Goal: Transaction & Acquisition: Purchase product/service

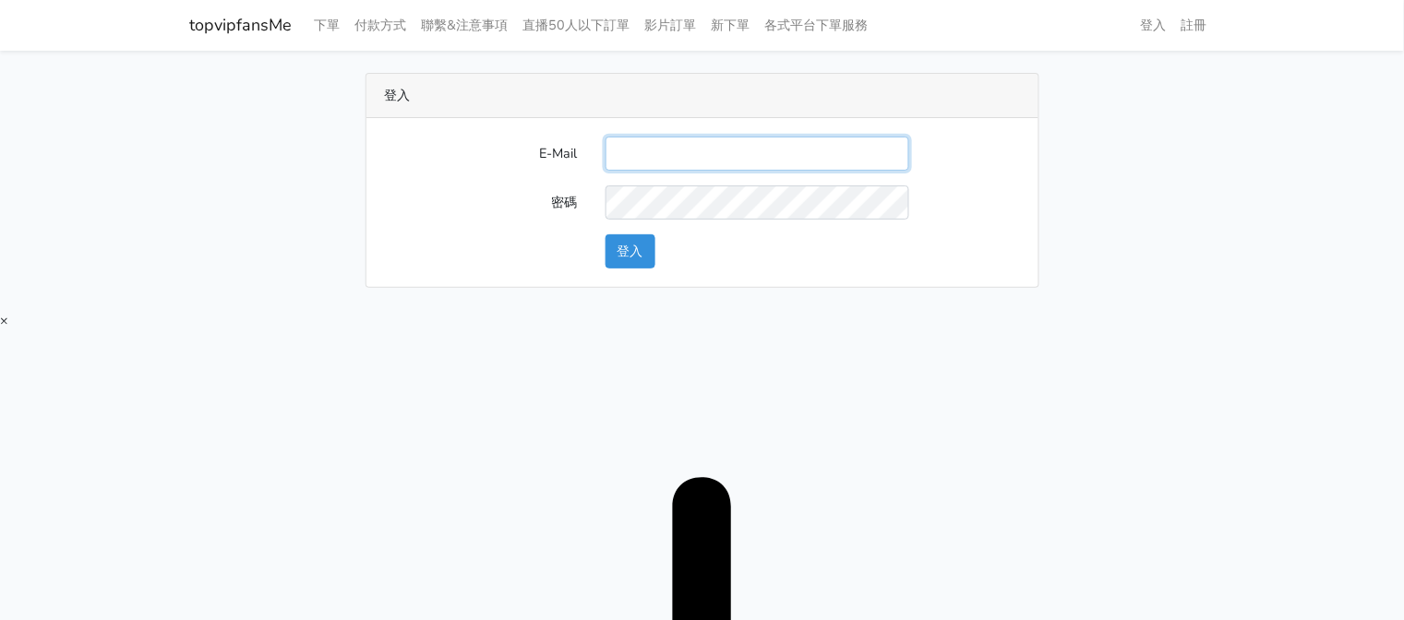
click at [665, 141] on input "E-Mail" at bounding box center [757, 154] width 304 height 34
type input "[EMAIL_ADDRESS][DOMAIN_NAME]"
click at [638, 252] on button "登入" at bounding box center [630, 251] width 50 height 34
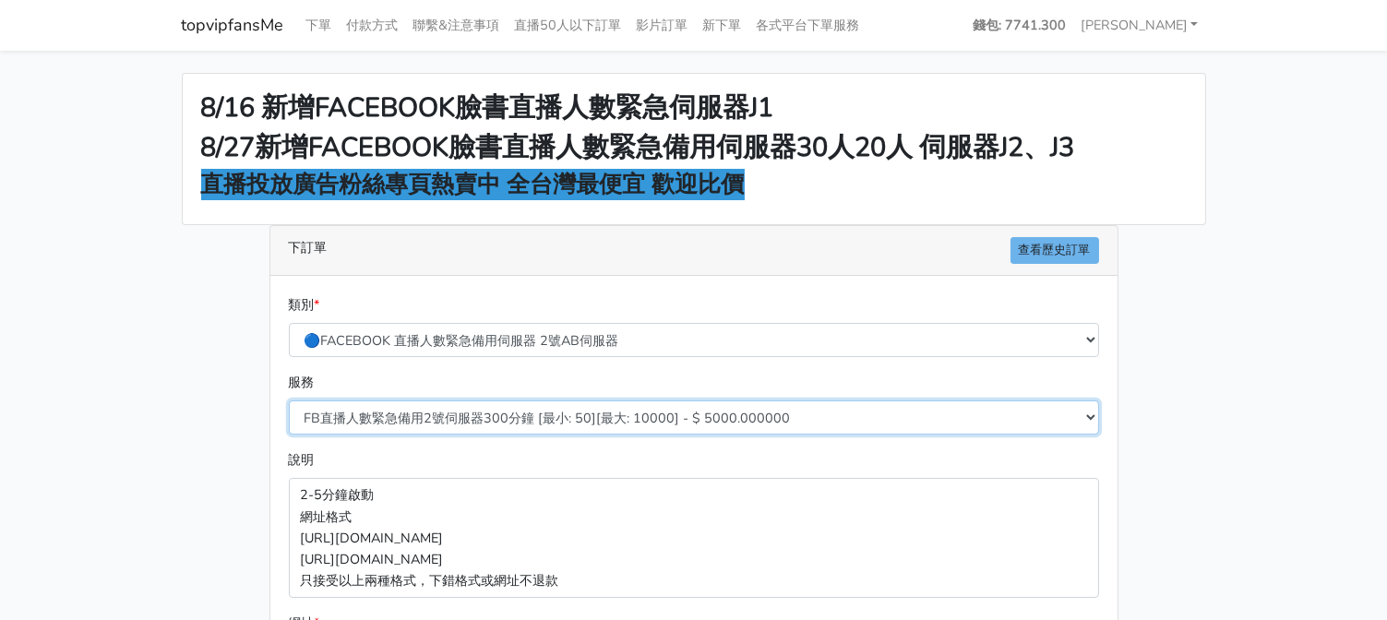
click at [661, 413] on select "FB直播人數緊急備用2號伺服器300分鐘 [最小: 50][最大: 10000] - $ 5000.000000 FB直播人數緊急備用2號伺服器60分鐘 [最…" at bounding box center [694, 418] width 810 height 34
select select "575"
click at [289, 401] on select "FB直播人數緊急備用2號伺服器300分鐘 [最小: 50][最大: 10000] - $ 5000.000000 FB直播人數緊急備用2號伺服器60分鐘 [最…" at bounding box center [694, 418] width 810 height 34
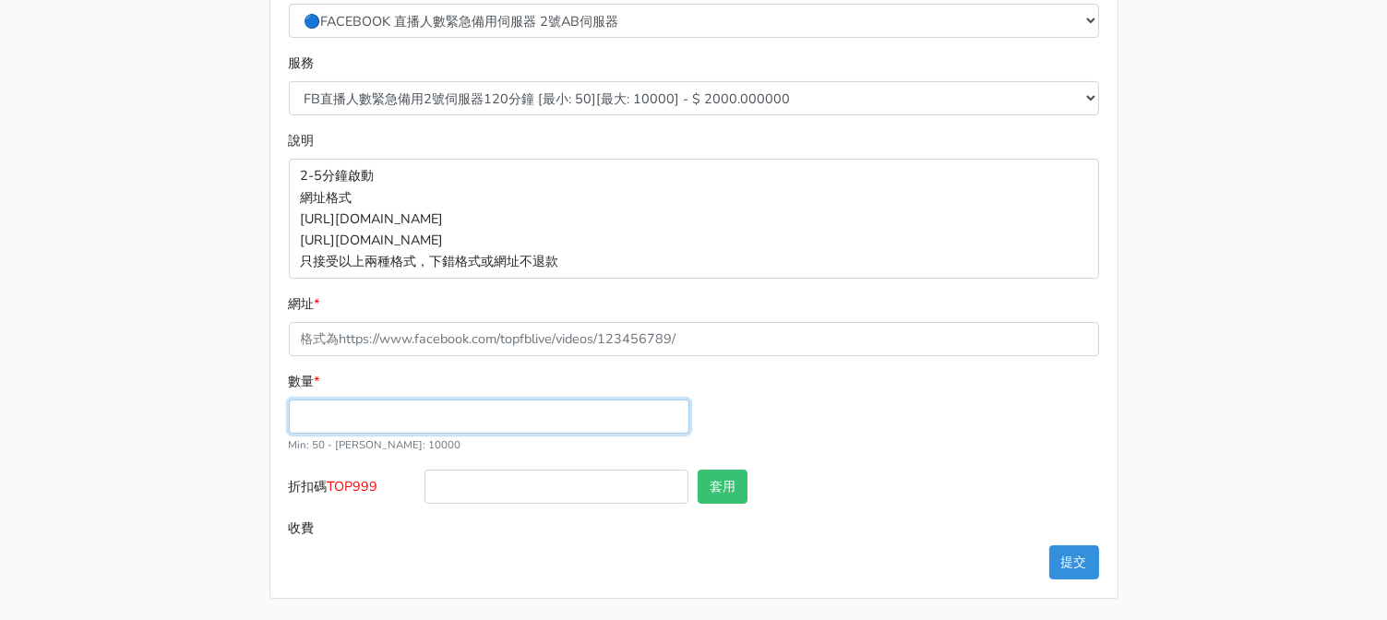
click at [489, 425] on input "數量 *" at bounding box center [489, 417] width 401 height 34
type input "50"
type input "100.000"
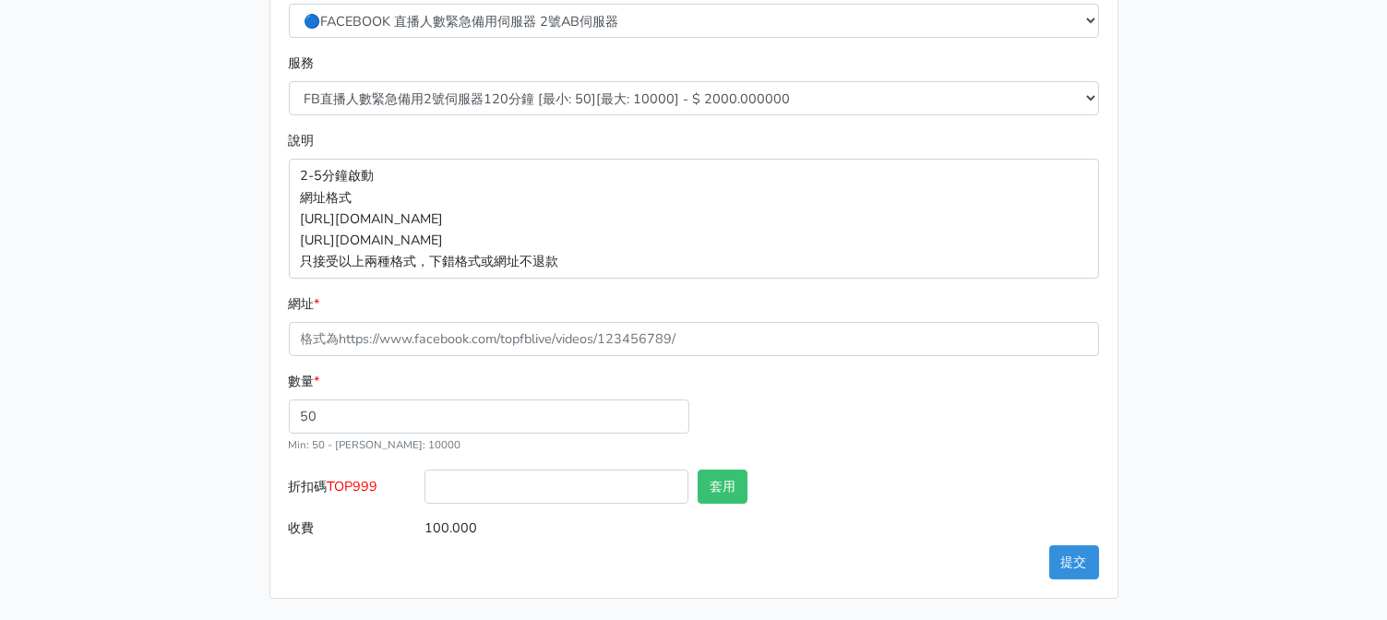
click at [342, 485] on span "TOP999" at bounding box center [353, 486] width 51 height 18
click at [425, 485] on input "折扣碼 TOP999" at bounding box center [557, 487] width 264 height 34
click at [342, 485] on span "TOP999" at bounding box center [353, 486] width 51 height 18
click at [425, 485] on input "折扣碼 TOP999" at bounding box center [557, 487] width 264 height 34
copy span "TOP999"
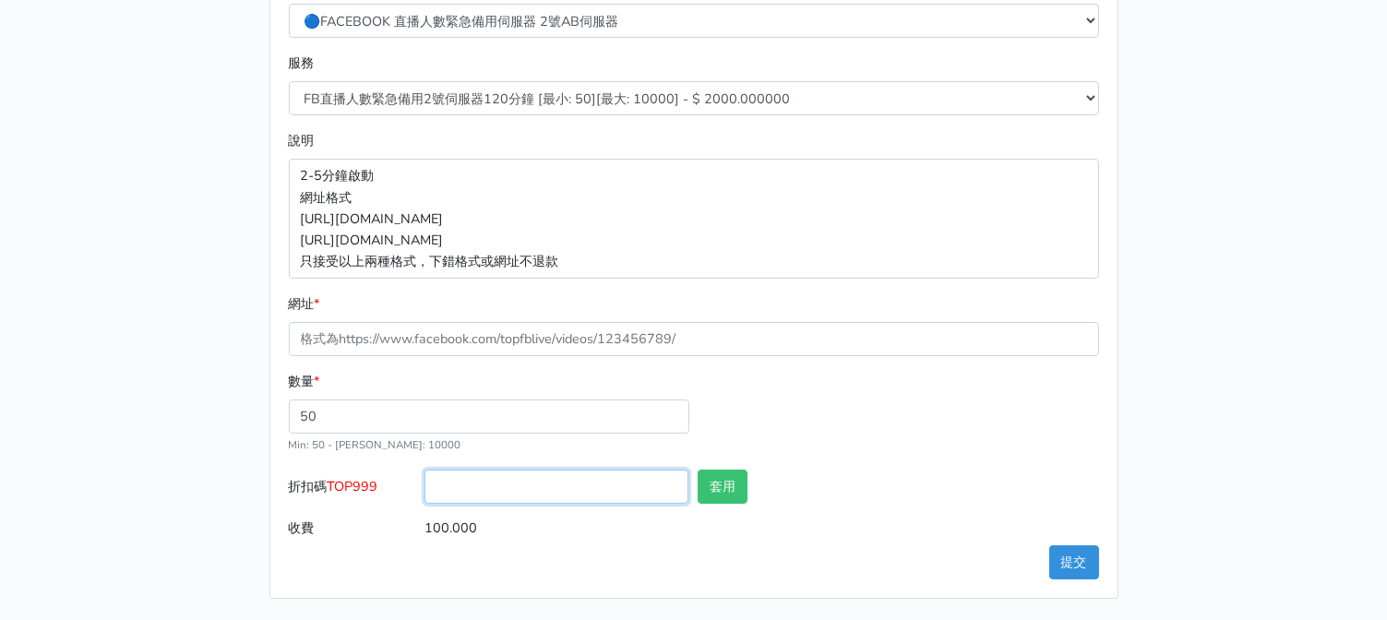
click at [495, 487] on input "折扣碼 TOP999" at bounding box center [557, 487] width 264 height 34
paste input "TOP999"
type input "TOP999"
click at [727, 481] on button "套用" at bounding box center [723, 487] width 50 height 34
type input "套用失敗"
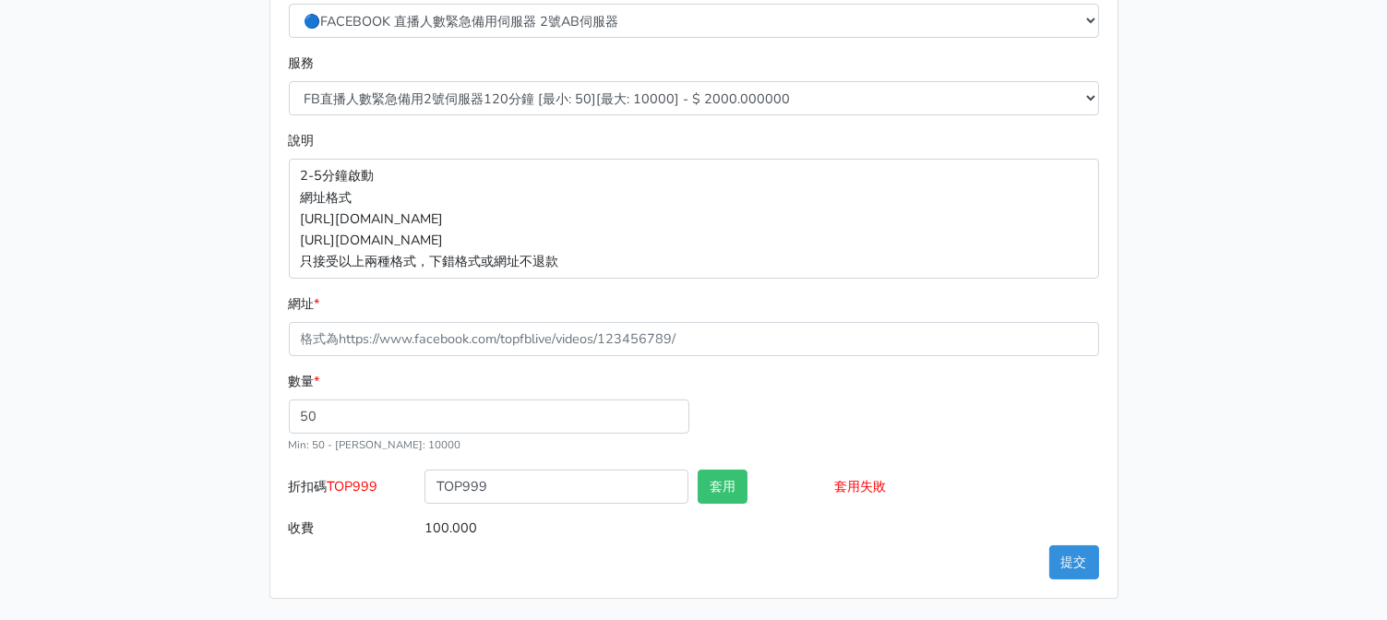
click at [1156, 93] on div "8/16 新增FACEBOOK臉書直播人數緊急伺服器J1 8/27新增FACEBOOK臉書直播人數緊急備用伺服器30人20人 伺服器J2、J3 直播投放廣告粉…" at bounding box center [694, 176] width 1052 height 845
click at [776, 91] on select "FB直播人數緊急備用2號伺服器300分鐘 [最小: 50][最大: 10000] - $ 5000.000000 FB直播人數緊急備用2號伺服器60分鐘 [最…" at bounding box center [694, 98] width 810 height 34
select select "577"
click at [289, 81] on select "FB直播人數緊急備用2號伺服器300分鐘 [最小: 50][最大: 10000] - $ 5000.000000 FB直播人數緊急備用2號伺服器60分鐘 [最…" at bounding box center [694, 98] width 810 height 34
type input "150.000"
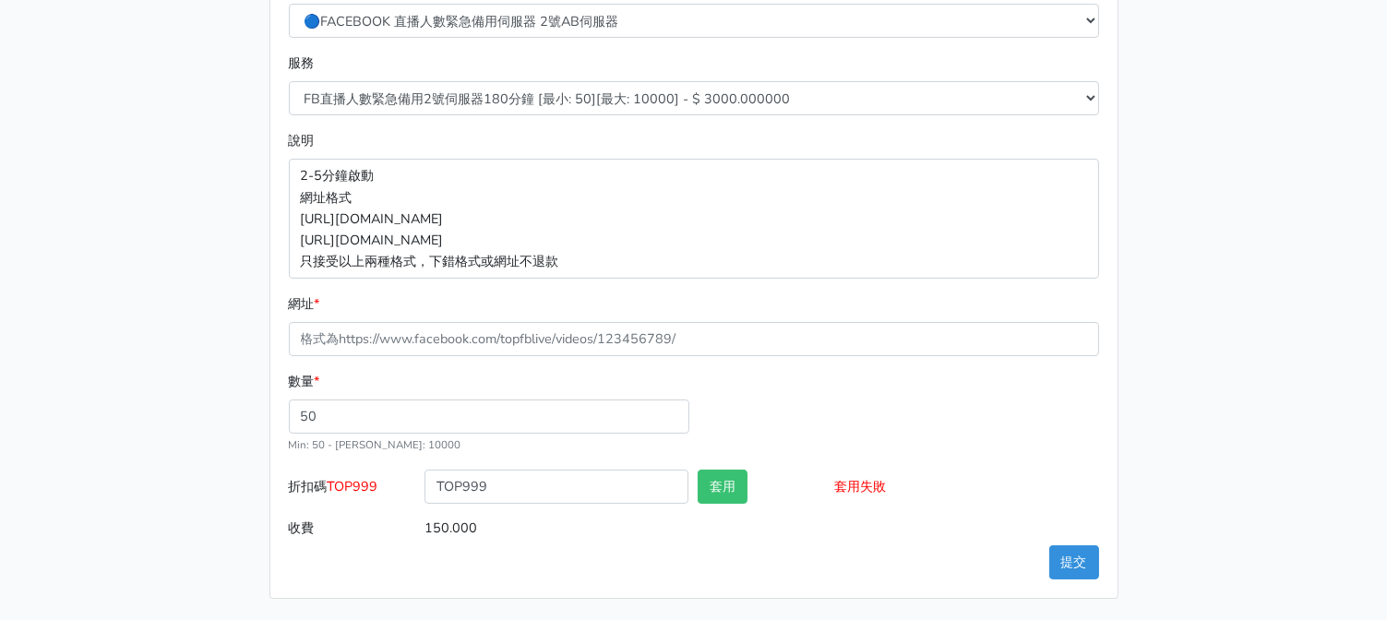
click at [1192, 160] on div "8/16 新增FACEBOOK臉書直播人數緊急伺服器J1 8/27新增FACEBOOK臉書直播人數緊急備用伺服器30人20人 伺服器J2、J3 直播投放廣告粉…" at bounding box center [694, 176] width 1052 height 845
click at [929, 210] on p "2-5分鐘啟動 網址格式 https://www.facebook.com/1000830119985/videos/2214366008285 https:…" at bounding box center [694, 218] width 810 height 119
click at [1279, 277] on main "8/16 新增FACEBOOK臉書直播人數緊急伺服器J1 8/27新增FACEBOOK臉書直播人數緊急備用伺服器30人20人 伺服器J2、J3 直播投放廣告粉…" at bounding box center [693, 176] width 1387 height 890
drag, startPoint x: 1111, startPoint y: 189, endPoint x: 738, endPoint y: 12, distance: 412.9
click at [1113, 191] on div "類別 * 🔵FACEBOOK 直播人數緊急備用伺服器 2號AB伺服器 🔵FACEBOOK 網軍專用貼文留言 安全保密 🔵9/30 FACEBOOK 直播人數緩…" at bounding box center [693, 277] width 847 height 641
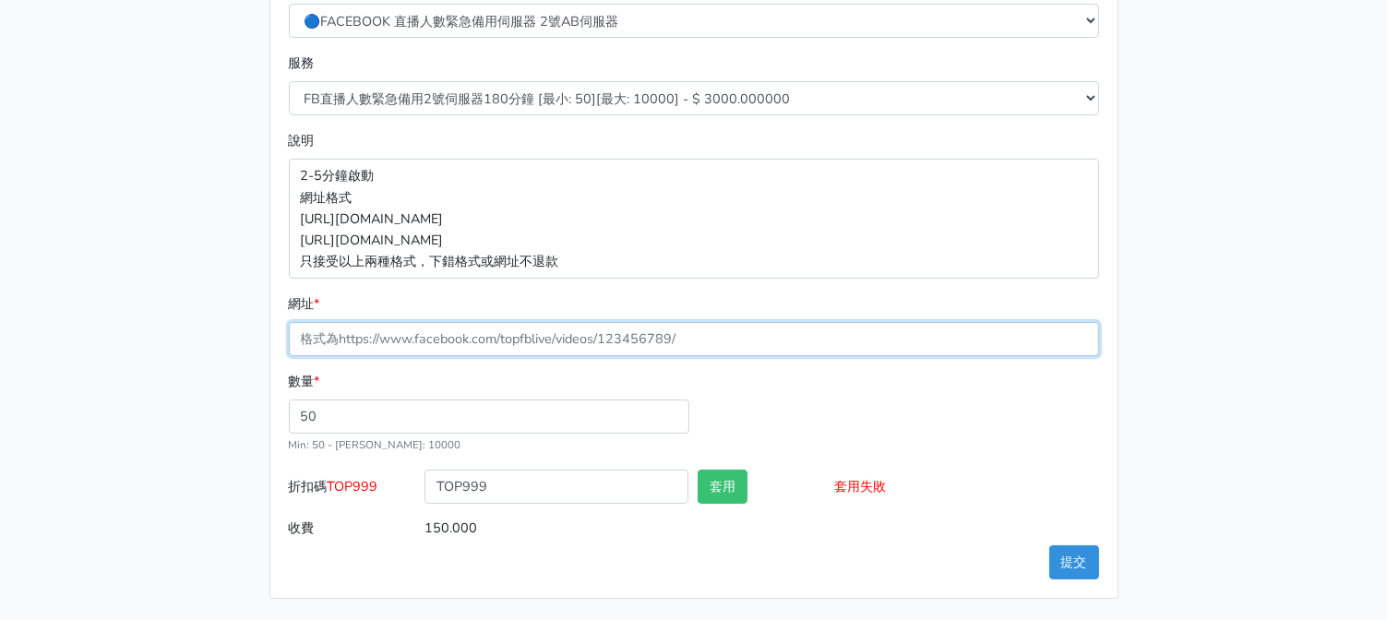
drag, startPoint x: 420, startPoint y: 328, endPoint x: 402, endPoint y: 337, distance: 19.8
click at [420, 328] on input "網址 *" at bounding box center [694, 339] width 810 height 34
paste input "[URL][DOMAIN_NAME]"
type input "[URL][DOMAIN_NAME]"
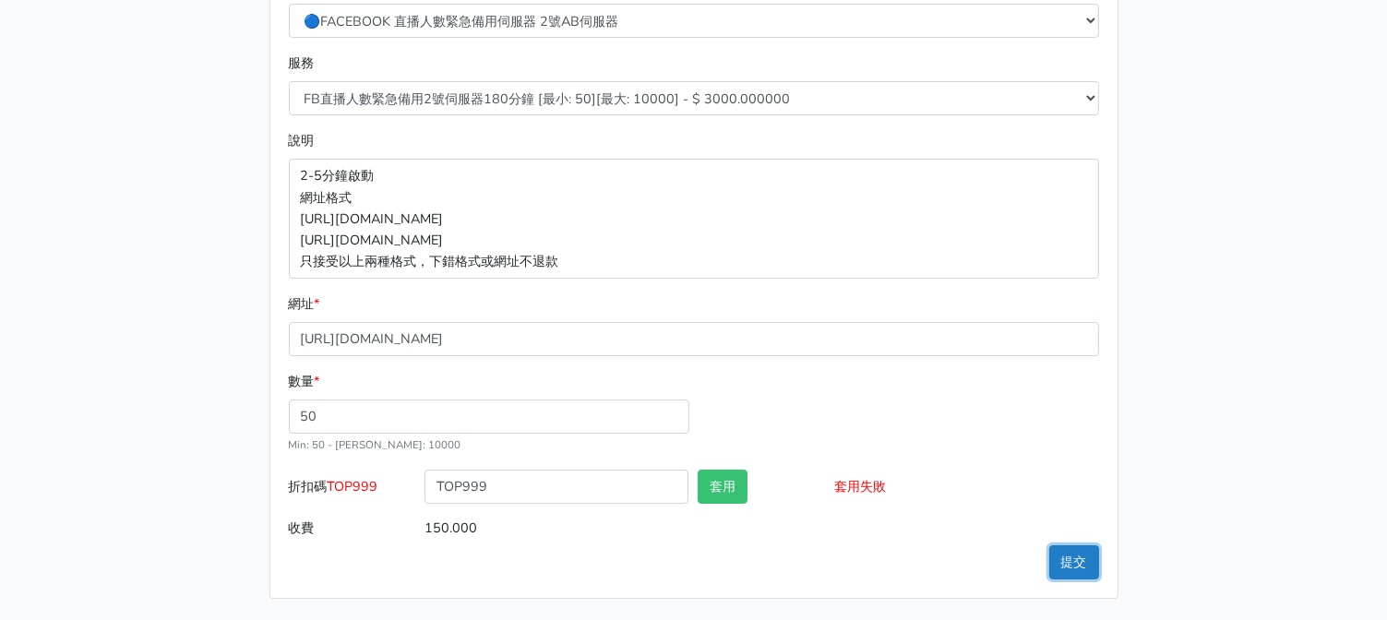
click at [1064, 558] on button "提交" at bounding box center [1074, 562] width 50 height 34
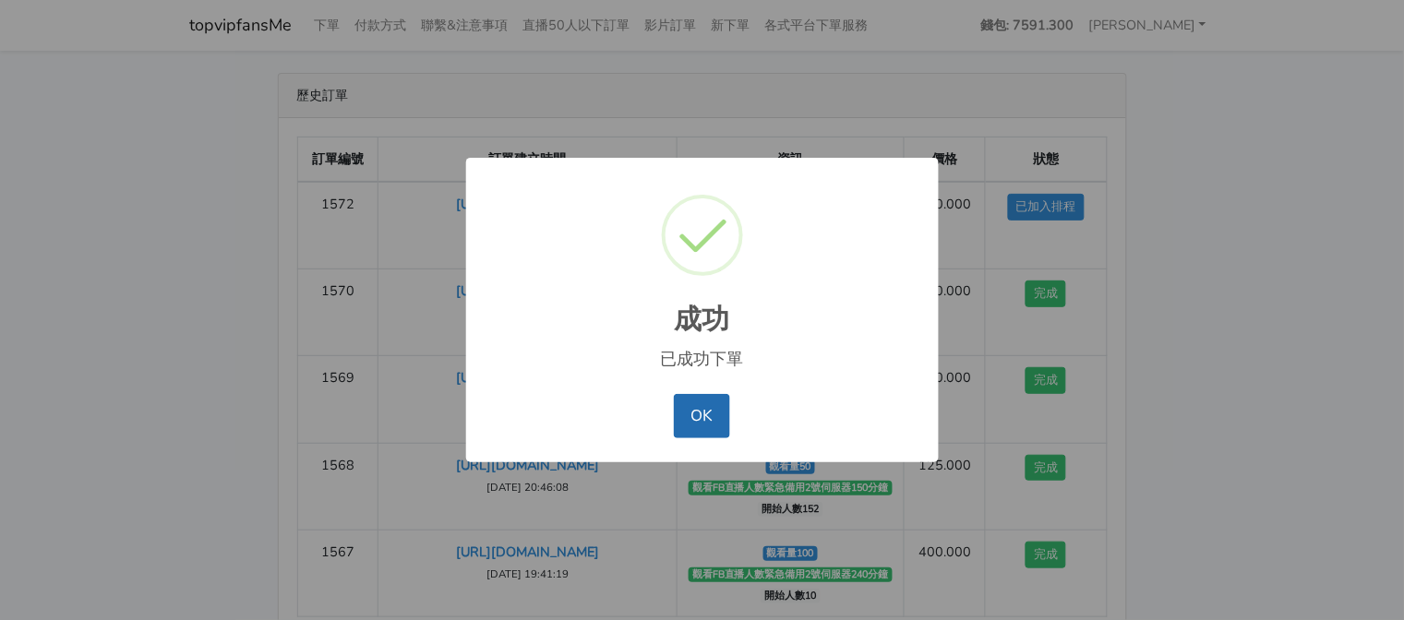
click at [694, 421] on button "OK" at bounding box center [702, 416] width 56 height 44
